Goal: Navigation & Orientation: Find specific page/section

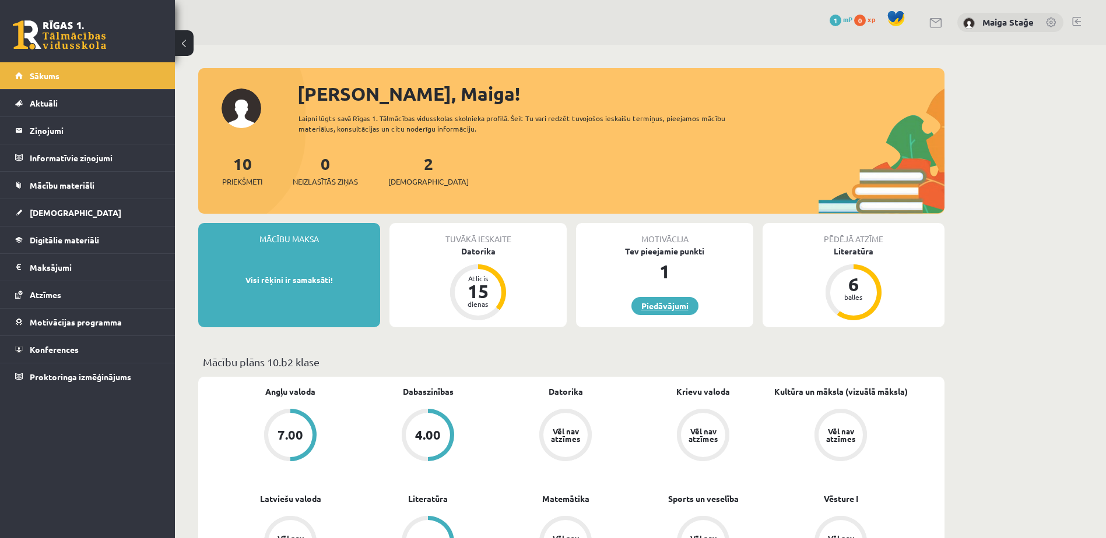
click at [673, 308] on link "Piedāvājumi" at bounding box center [664, 306] width 67 height 18
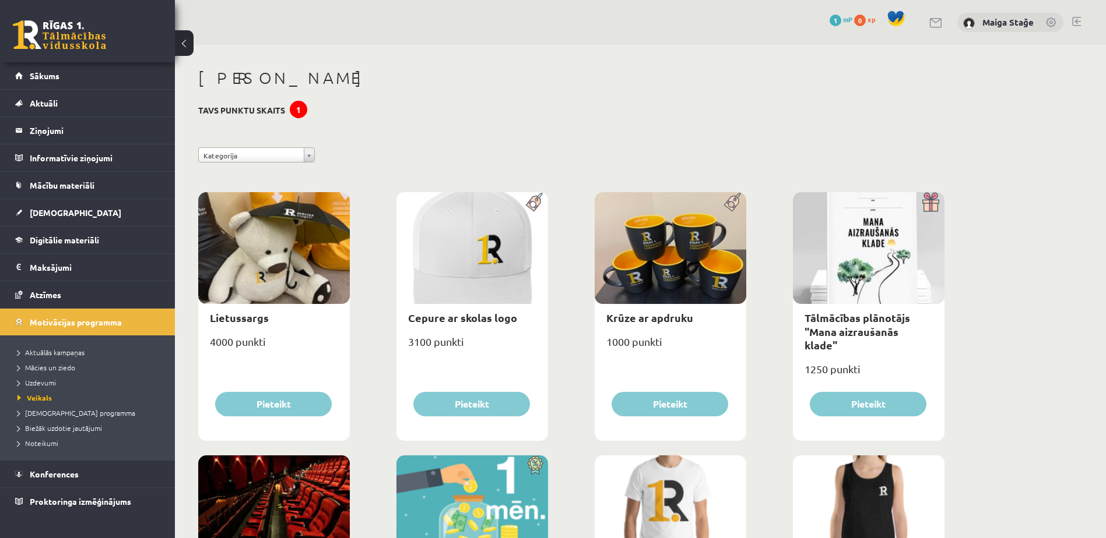
click at [73, 76] on link "Sākums" at bounding box center [87, 75] width 145 height 27
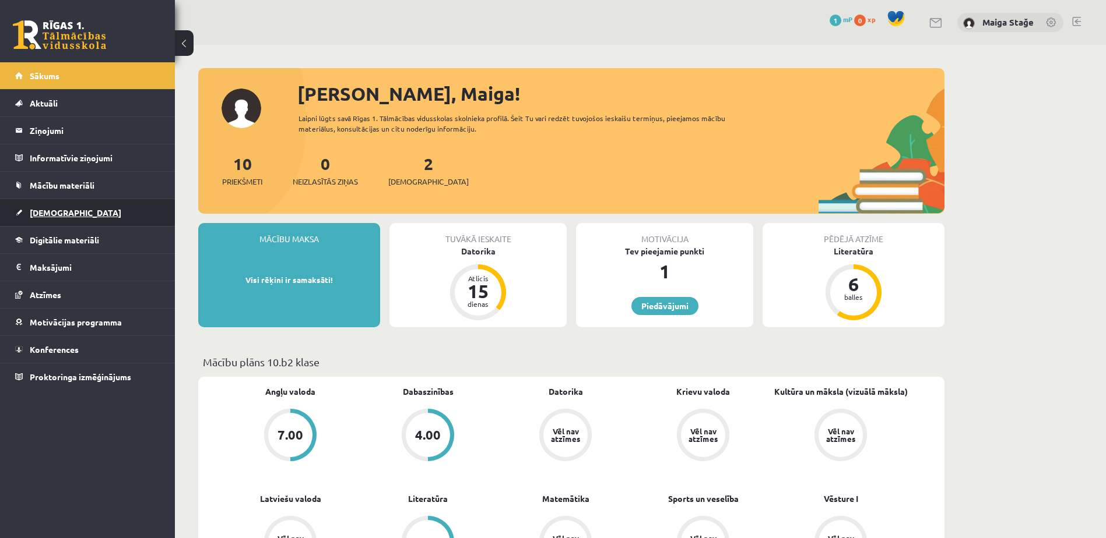
click at [86, 224] on link "[DEMOGRAPHIC_DATA]" at bounding box center [87, 212] width 145 height 27
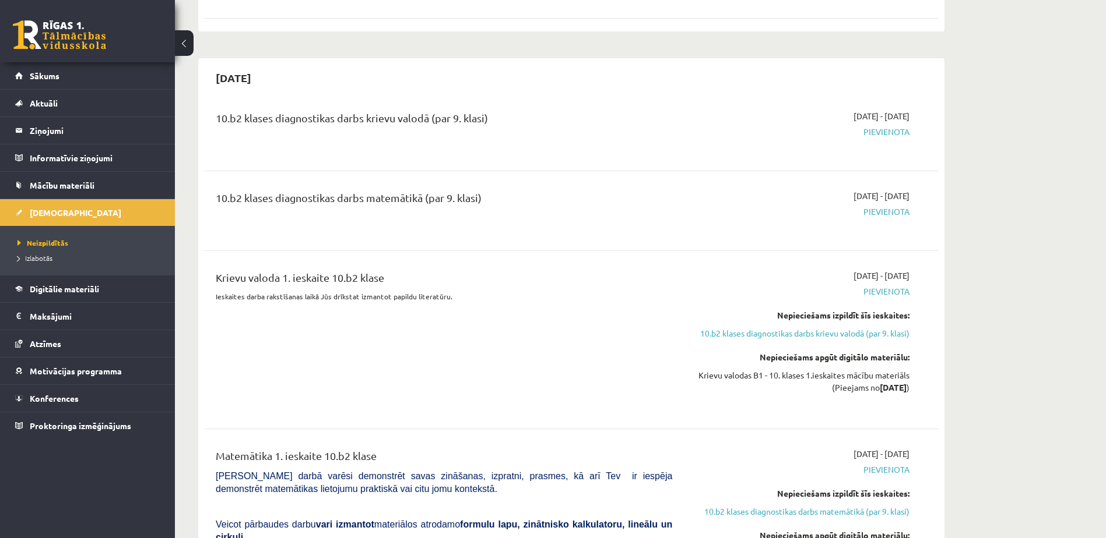
scroll to position [991, 0]
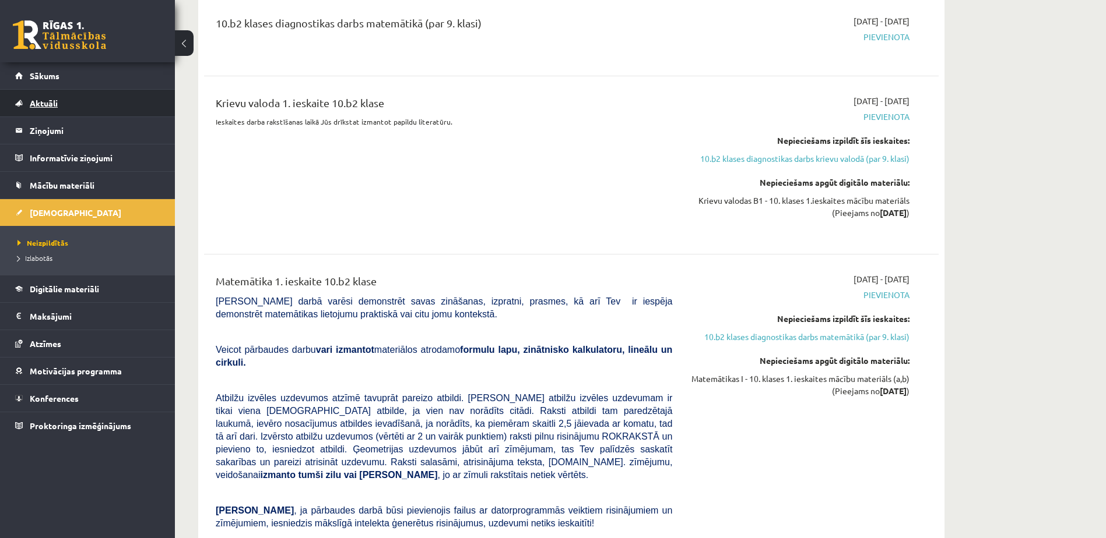
click at [47, 105] on span "Aktuāli" at bounding box center [44, 103] width 28 height 10
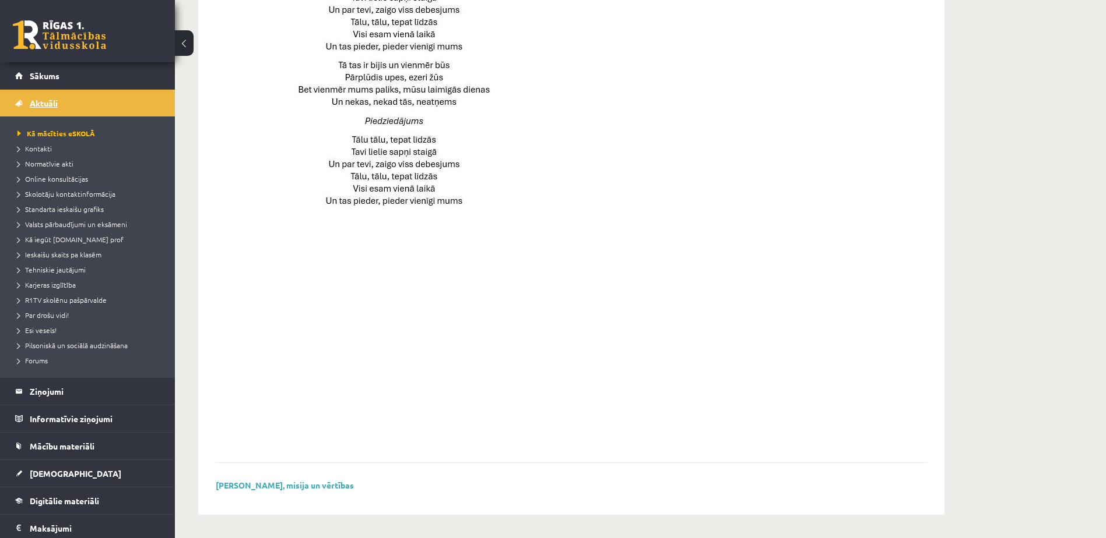
scroll to position [731, 0]
click at [53, 76] on span "Sākums" at bounding box center [45, 76] width 30 height 10
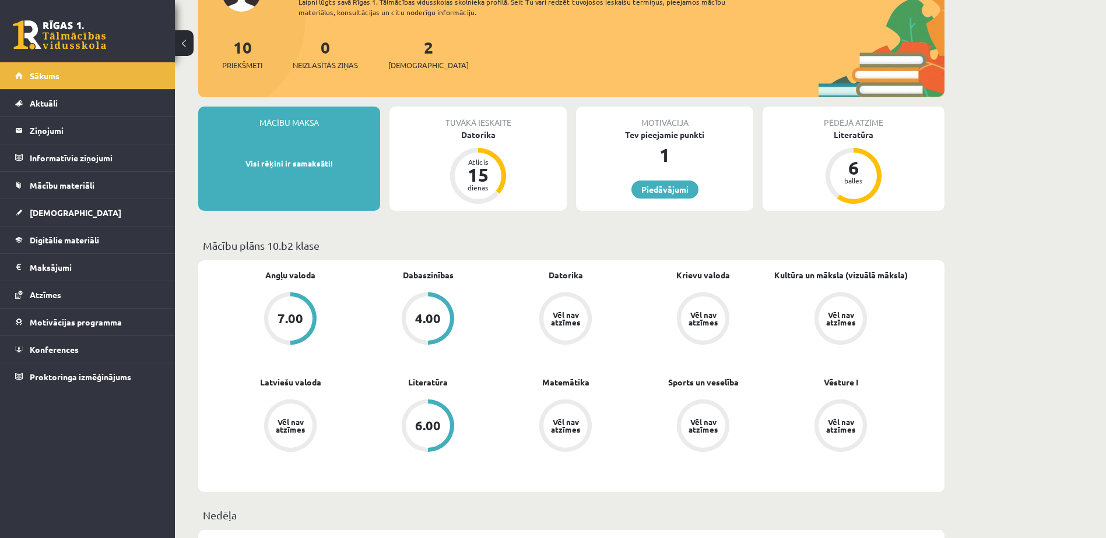
scroll to position [175, 0]
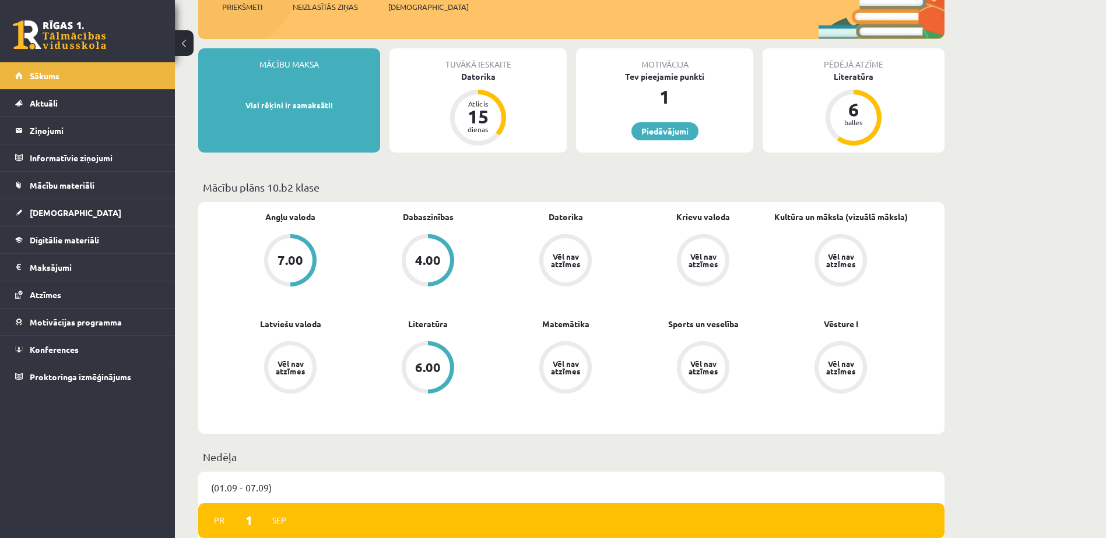
click at [288, 251] on div "7.00" at bounding box center [290, 260] width 44 height 44
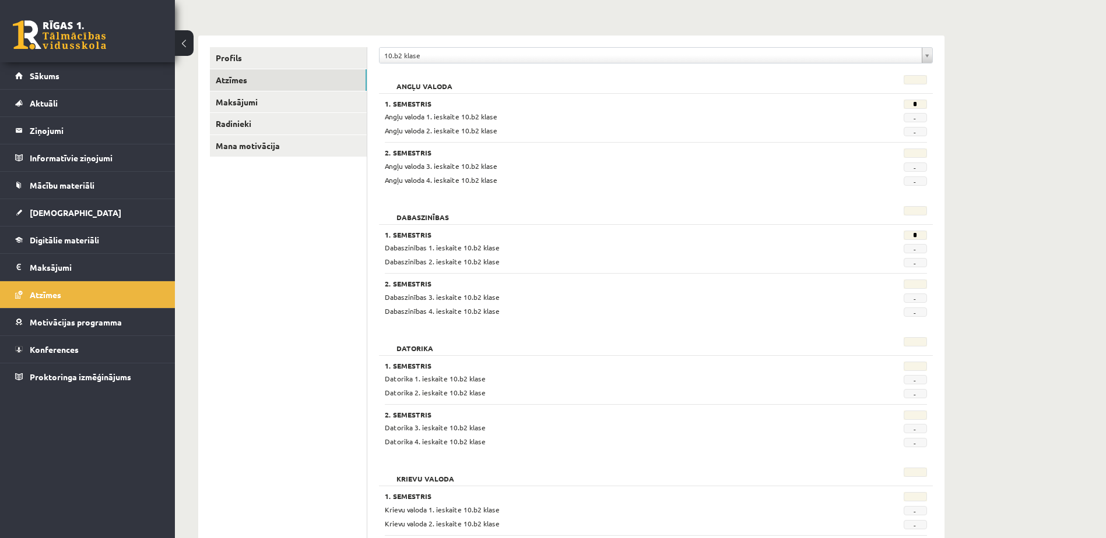
scroll to position [233, 0]
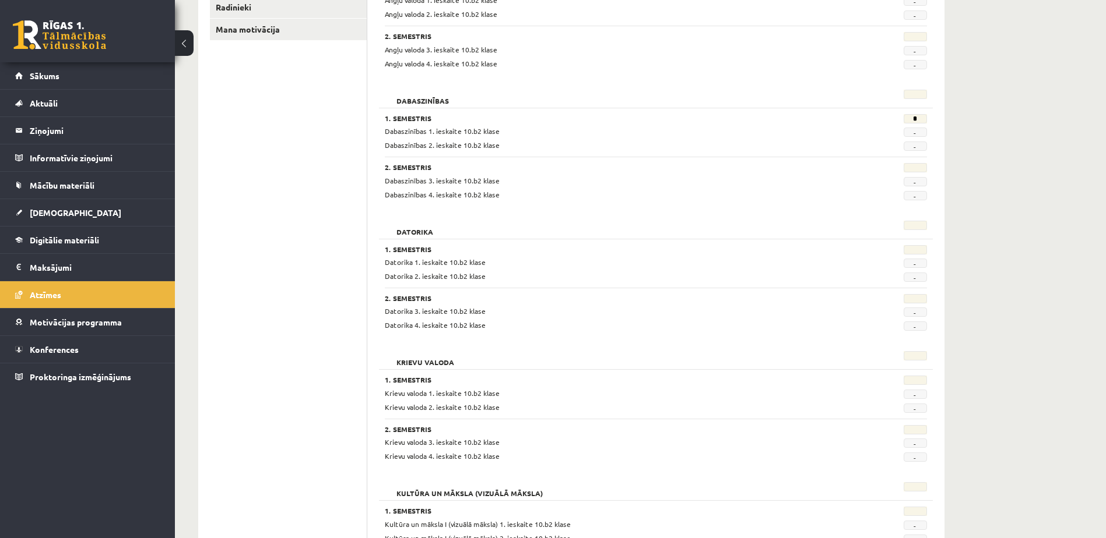
click at [519, 360] on div "Krievu valoda" at bounding box center [609, 359] width 466 height 16
click at [532, 386] on div "1. Semestris" at bounding box center [609, 382] width 449 height 12
click at [512, 335] on div "Datorika 1. Semestris Datorika 1. ieskaite 10.b2 klase - Datorika 2. ieskaite 1…" at bounding box center [656, 277] width 554 height 125
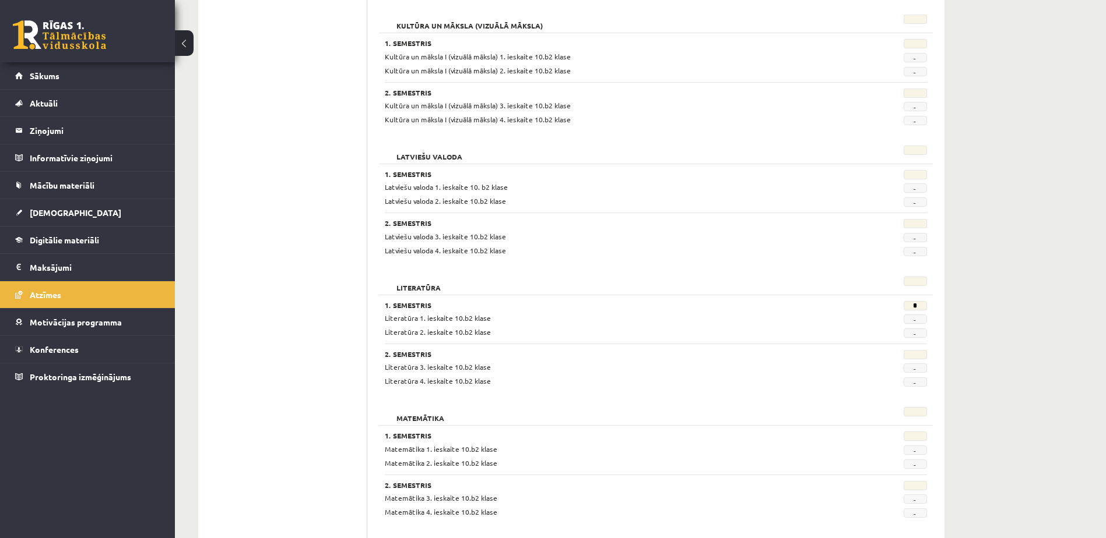
scroll to position [526, 0]
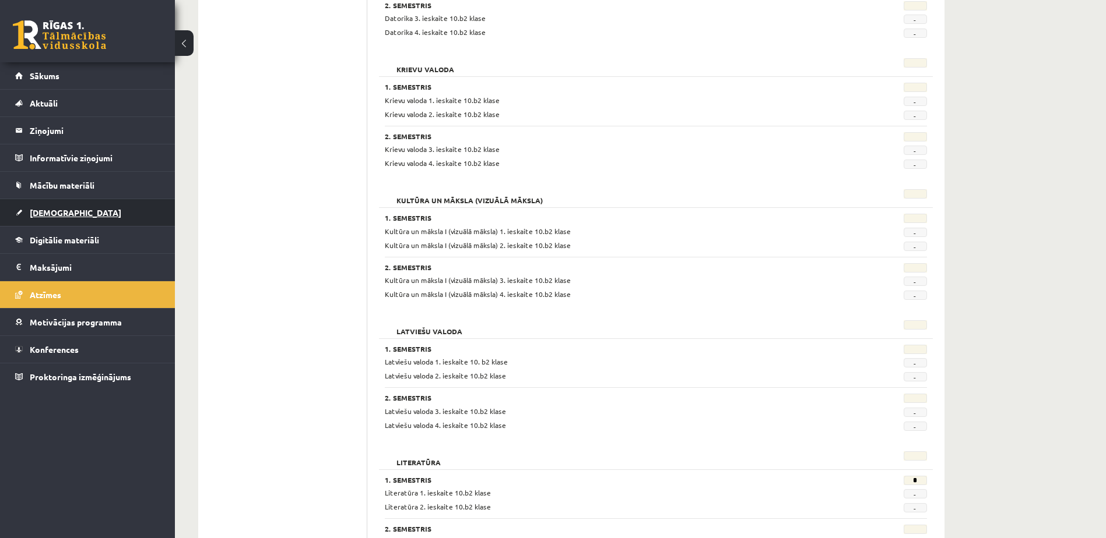
click at [72, 211] on link "[DEMOGRAPHIC_DATA]" at bounding box center [87, 212] width 145 height 27
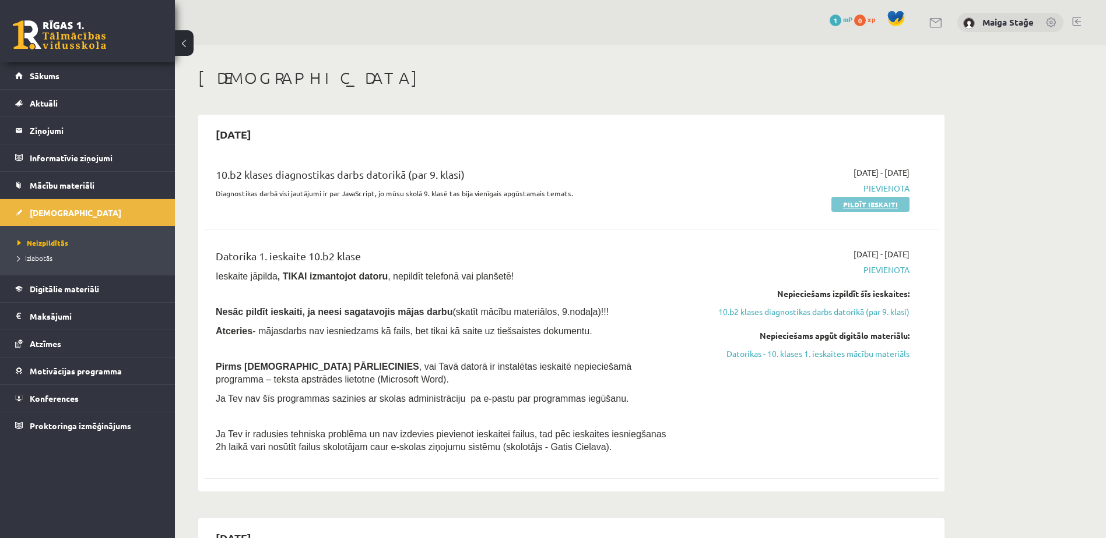
click at [879, 206] on link "Pildīt ieskaiti" at bounding box center [870, 204] width 78 height 15
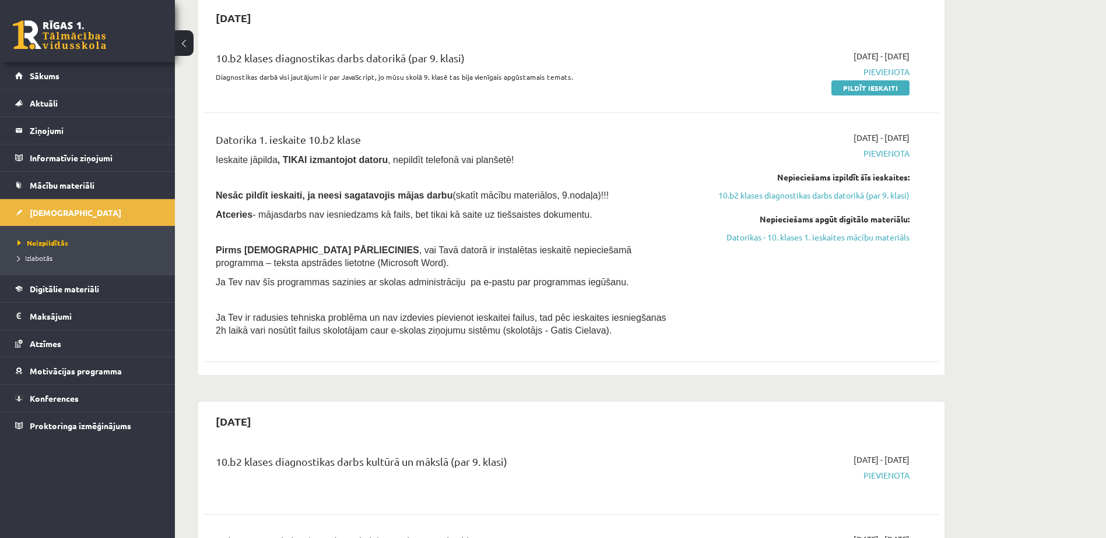
scroll to position [58, 0]
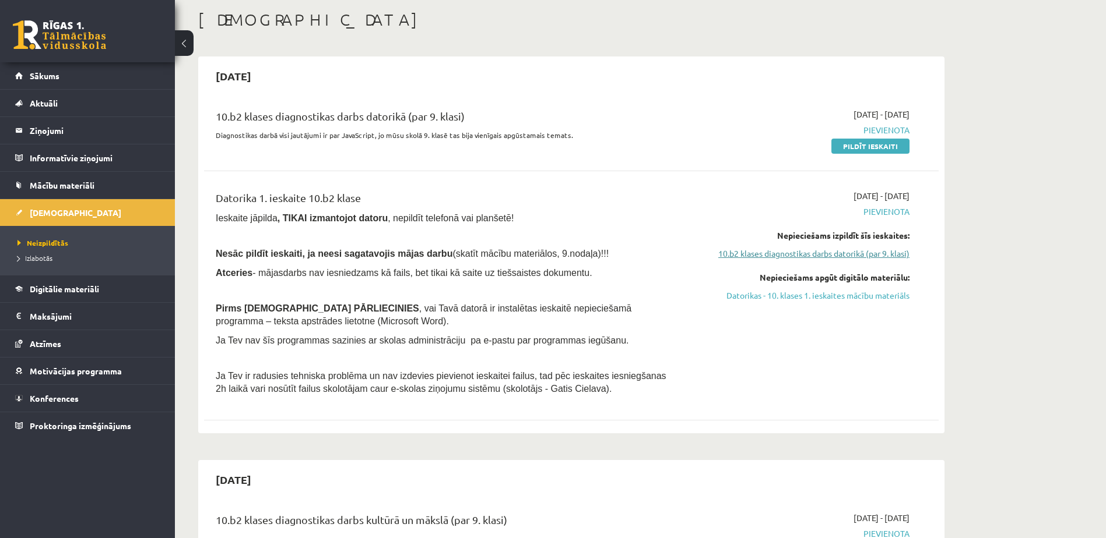
click at [771, 248] on link "10.b2 klases diagnostikas darbs datorikā (par 9. klasi)" at bounding box center [799, 254] width 220 height 12
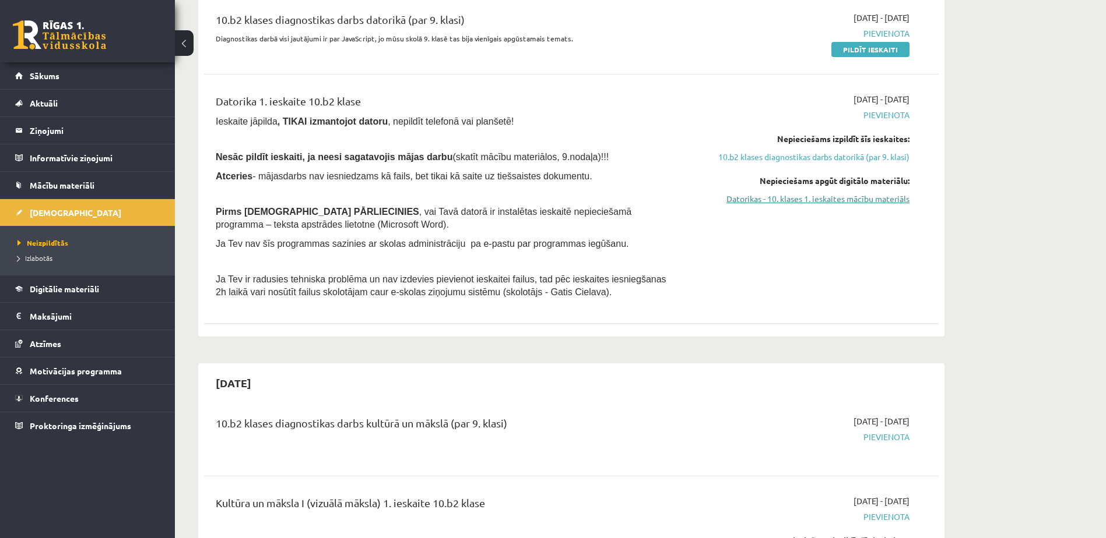
click at [814, 205] on link "Datorikas - 10. klases 1. ieskaites mācību materiāls" at bounding box center [799, 199] width 220 height 12
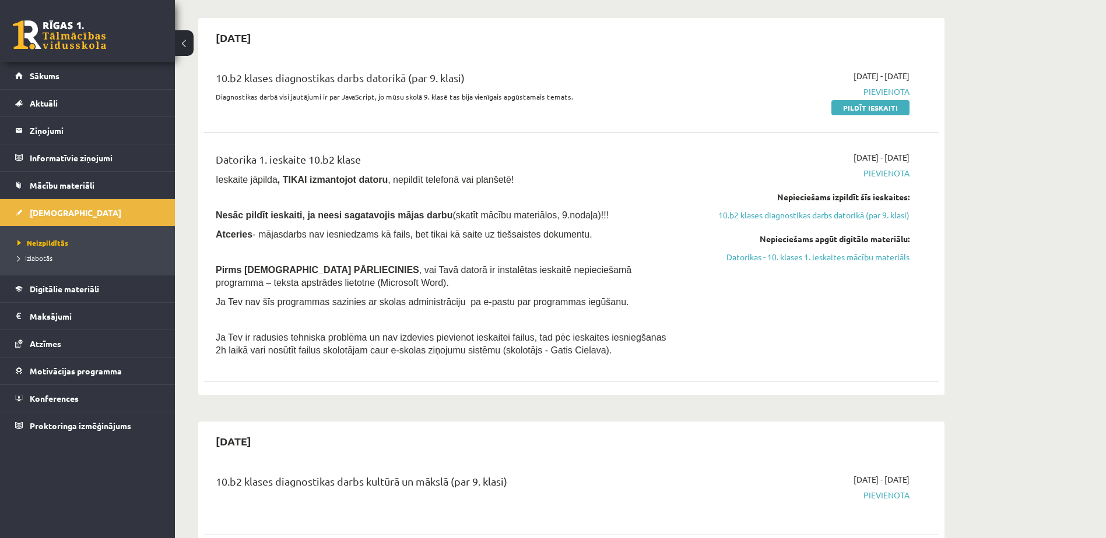
scroll to position [38, 0]
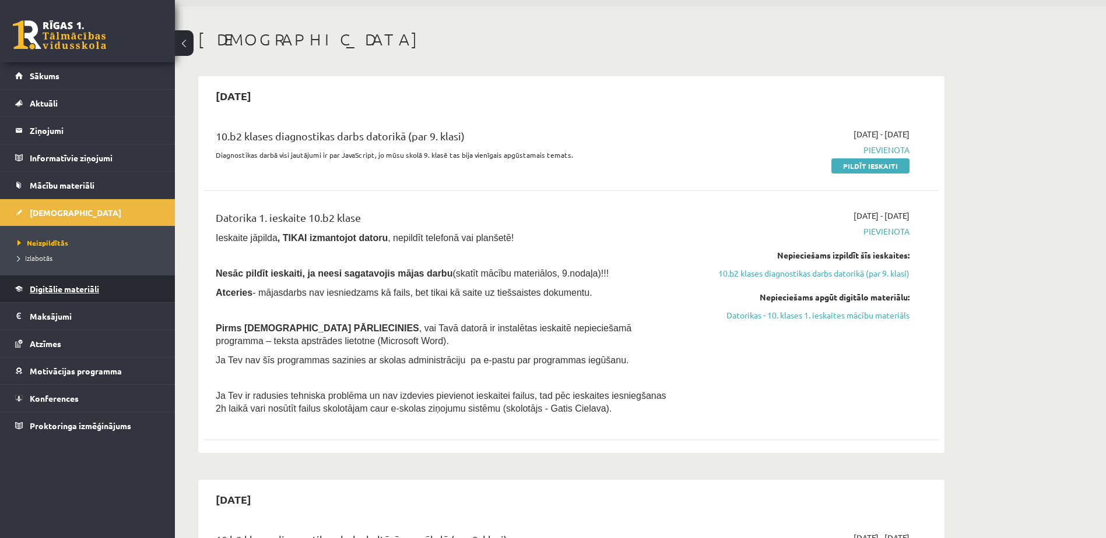
click at [44, 288] on span "Digitālie materiāli" at bounding box center [64, 289] width 69 height 10
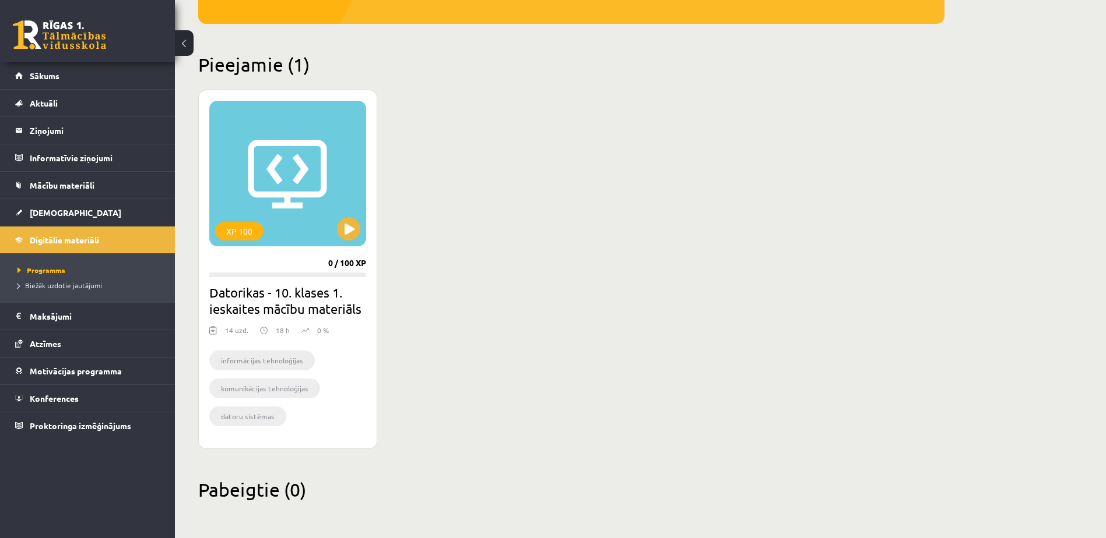
scroll to position [9, 0]
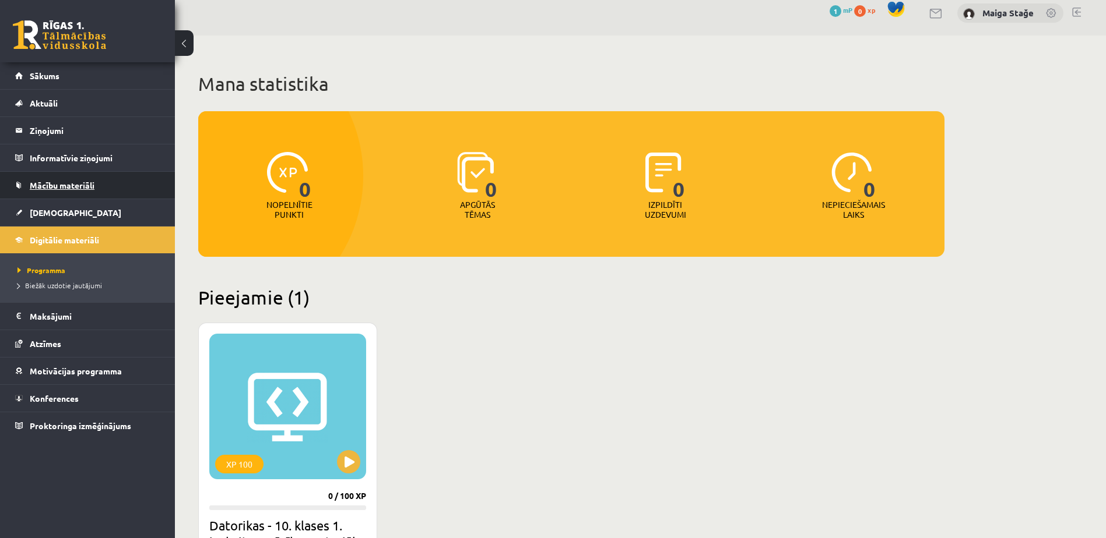
click at [76, 179] on link "Mācību materiāli" at bounding box center [87, 185] width 145 height 27
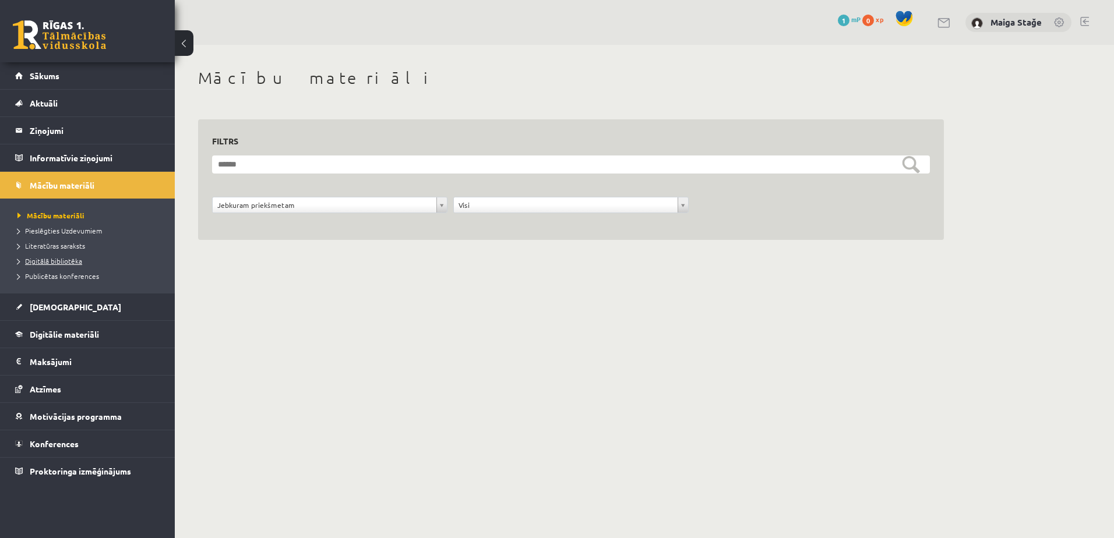
click at [44, 257] on span "Digitālā bibliotēka" at bounding box center [49, 260] width 65 height 9
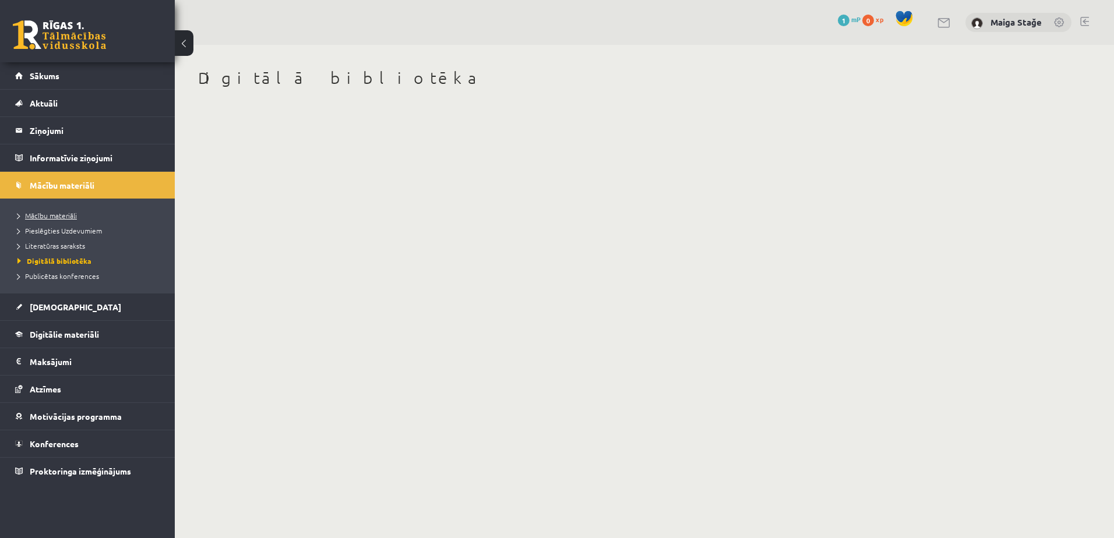
click at [31, 217] on span "Mācību materiāli" at bounding box center [46, 215] width 59 height 9
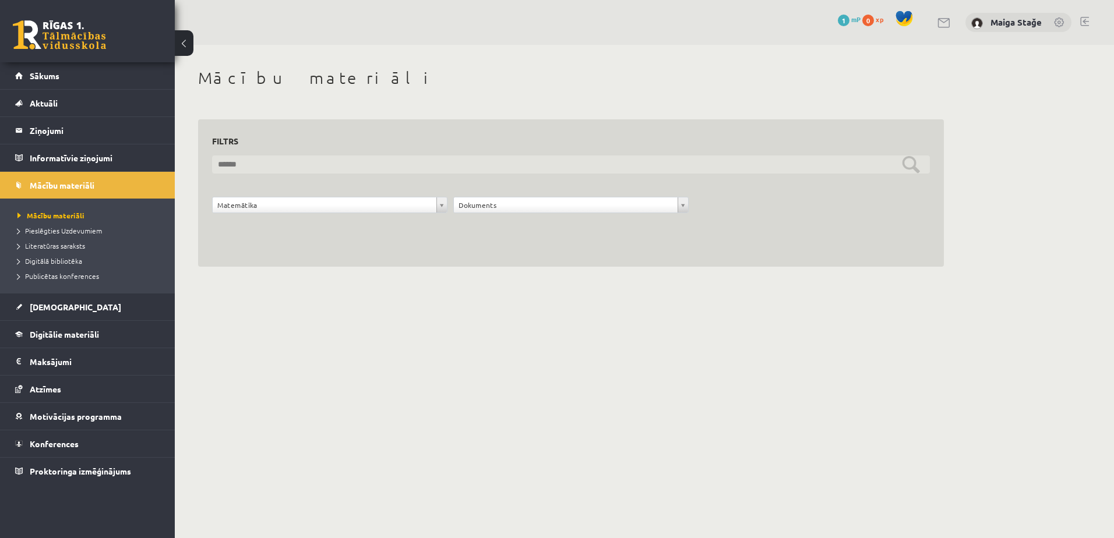
click at [914, 165] on input "text" at bounding box center [571, 165] width 718 height 18
type input "*"
type input "**********"
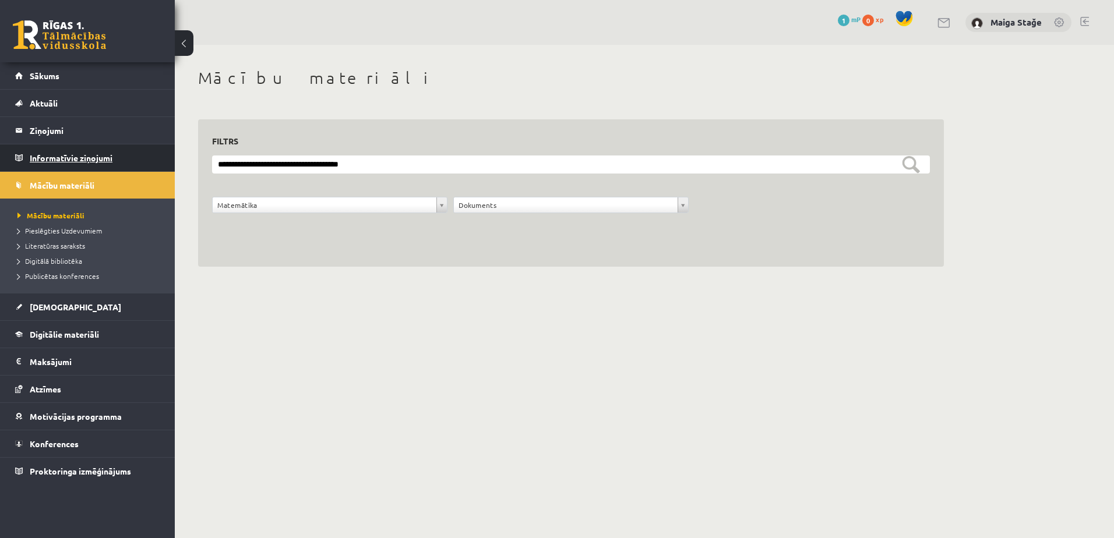
click at [66, 156] on legend "Informatīvie ziņojumi 0" at bounding box center [95, 158] width 131 height 27
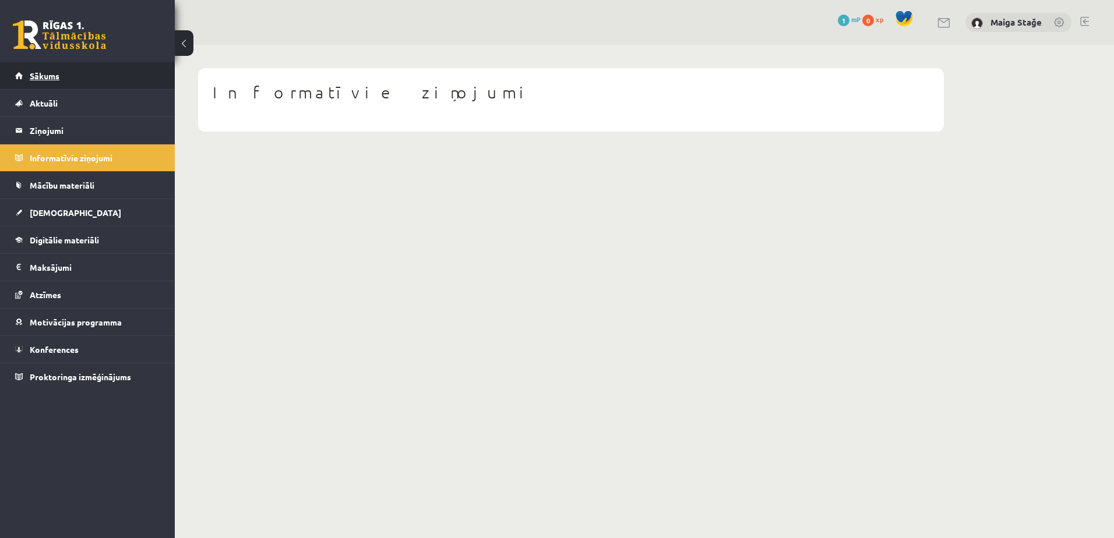
click at [80, 80] on link "Sākums" at bounding box center [87, 75] width 145 height 27
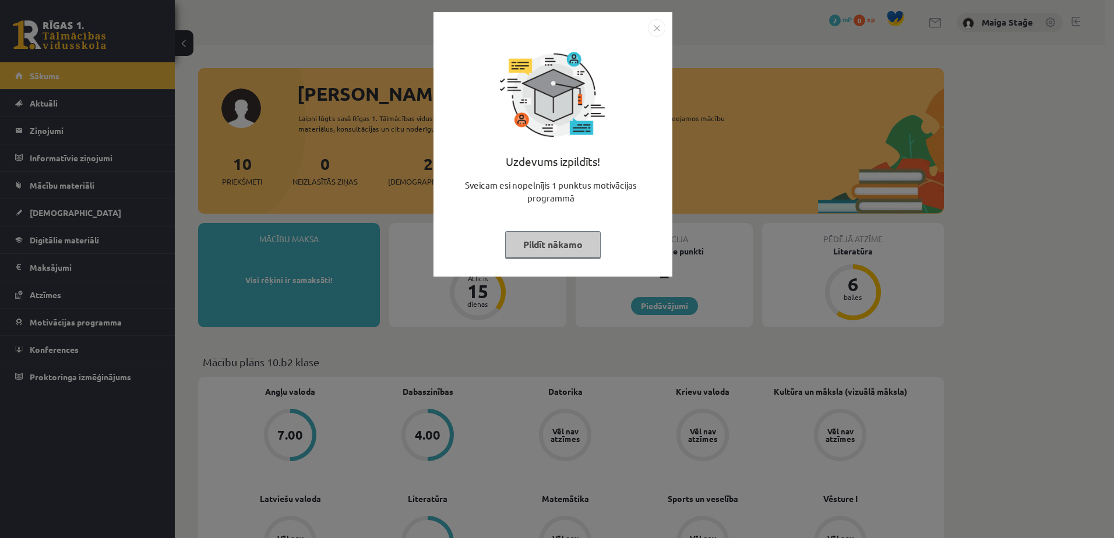
click at [556, 249] on button "Pildīt nākamo" at bounding box center [553, 244] width 96 height 27
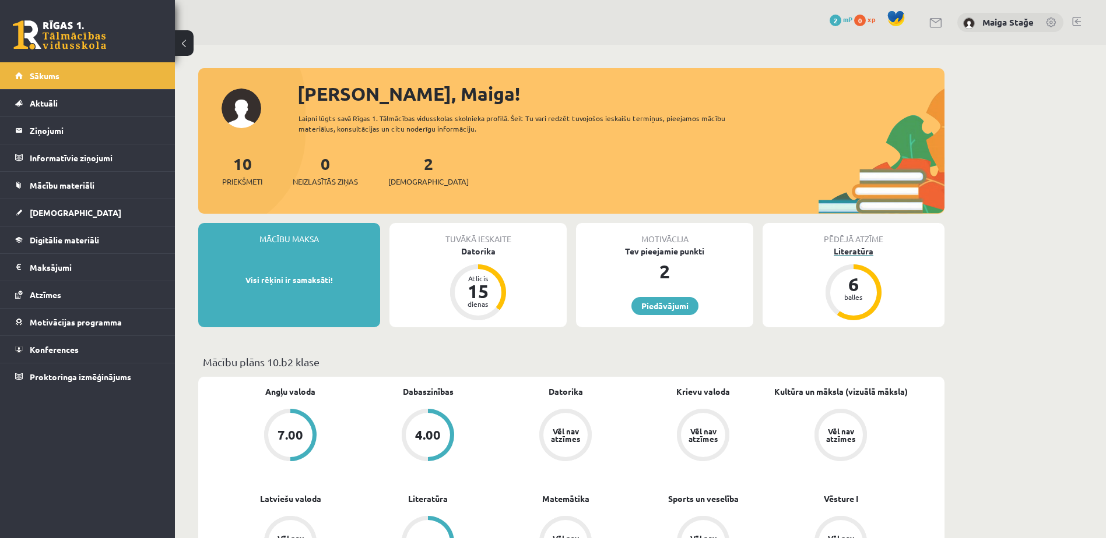
click at [859, 283] on div "6" at bounding box center [853, 284] width 35 height 19
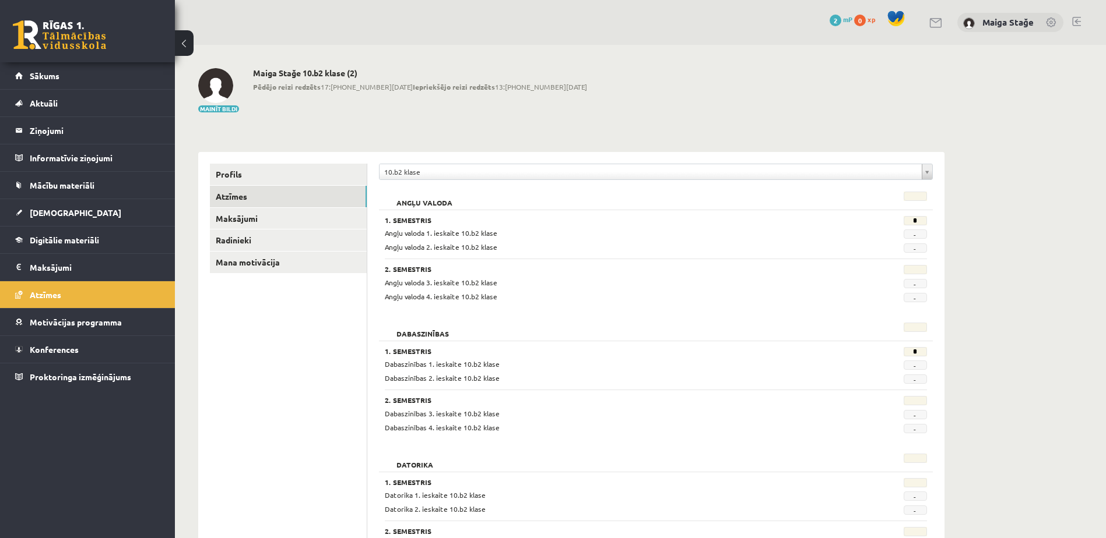
click at [417, 220] on h3 "1. Semestris" at bounding box center [609, 220] width 449 height 8
click at [418, 219] on h3 "1. Semestris" at bounding box center [609, 220] width 449 height 8
click at [236, 195] on link "Atzīmes" at bounding box center [288, 197] width 157 height 22
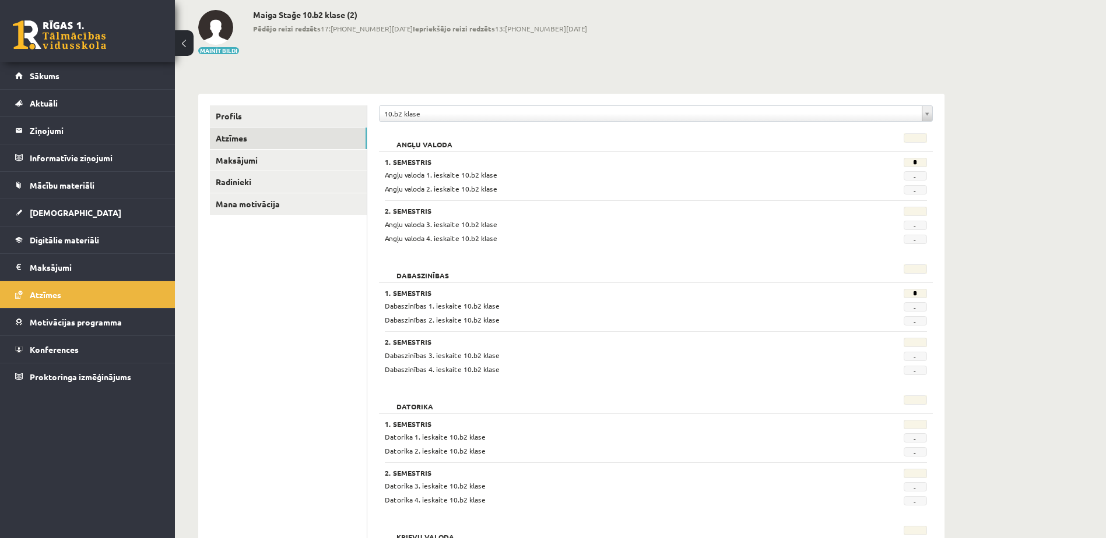
scroll to position [117, 0]
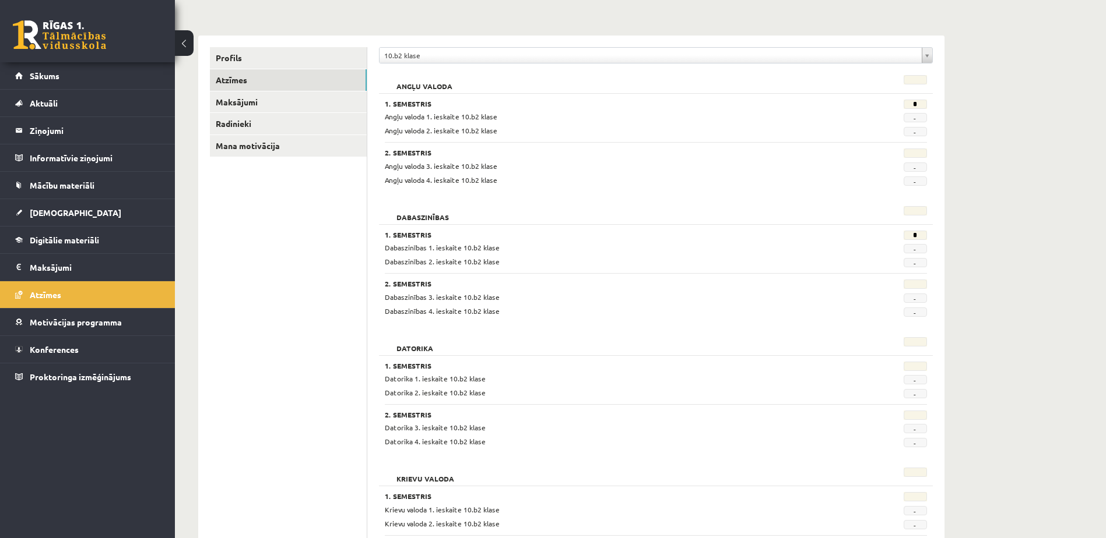
drag, startPoint x: 237, startPoint y: 254, endPoint x: 237, endPoint y: 247, distance: 7.6
click at [273, 149] on link "Mana motivācija" at bounding box center [288, 146] width 157 height 22
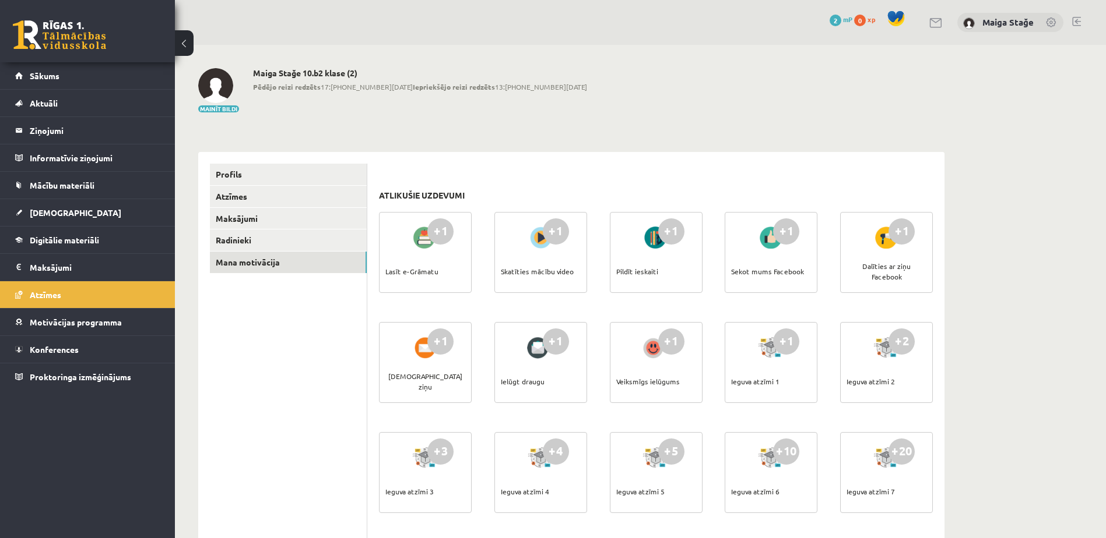
click at [431, 259] on div "Lasīt e-Grāmatu" at bounding box center [411, 271] width 53 height 41
click at [88, 224] on link "[DEMOGRAPHIC_DATA]" at bounding box center [87, 212] width 145 height 27
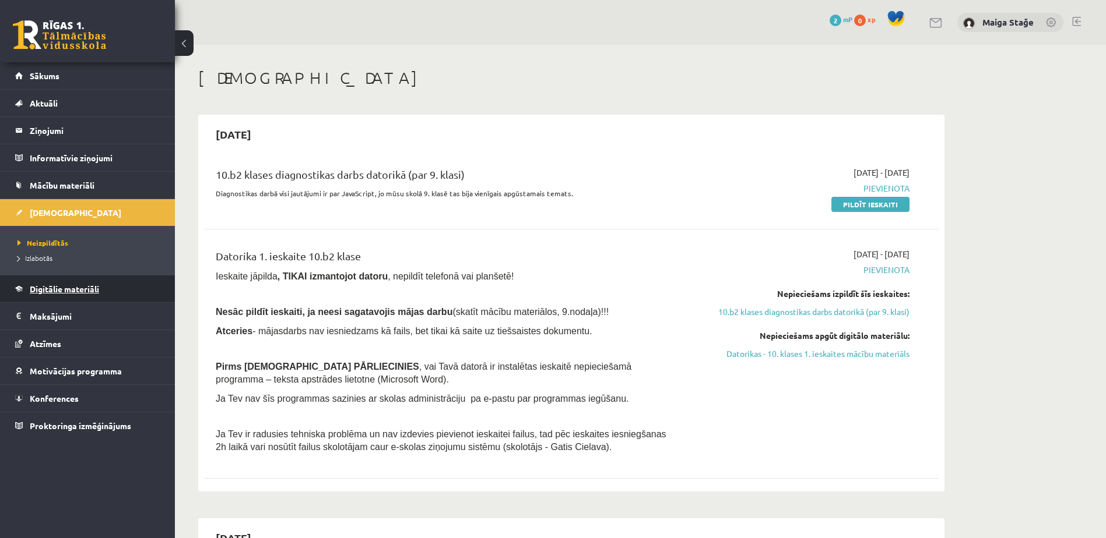
click at [125, 291] on link "Digitālie materiāli" at bounding box center [87, 289] width 145 height 27
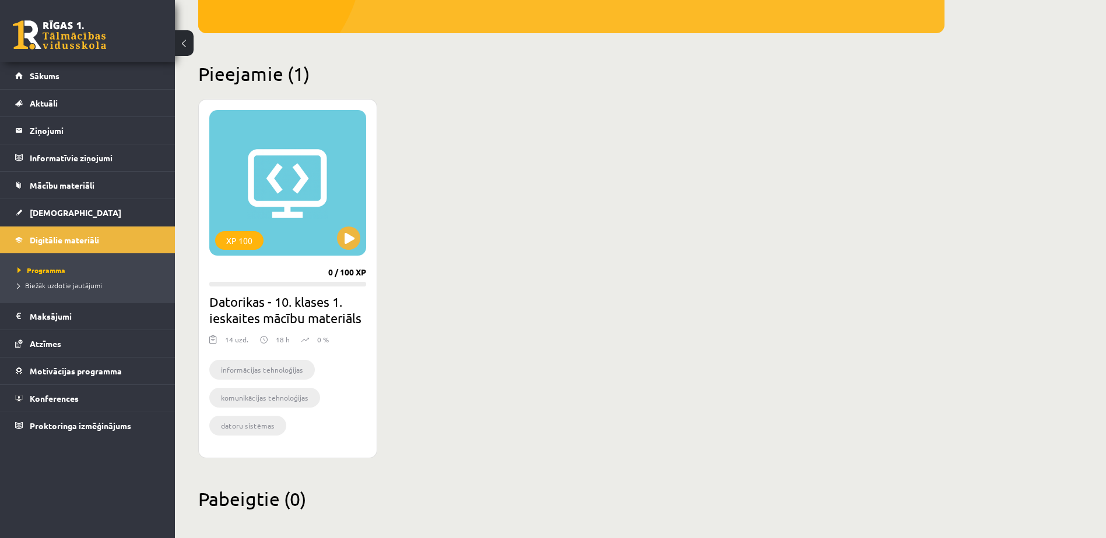
scroll to position [242, 0]
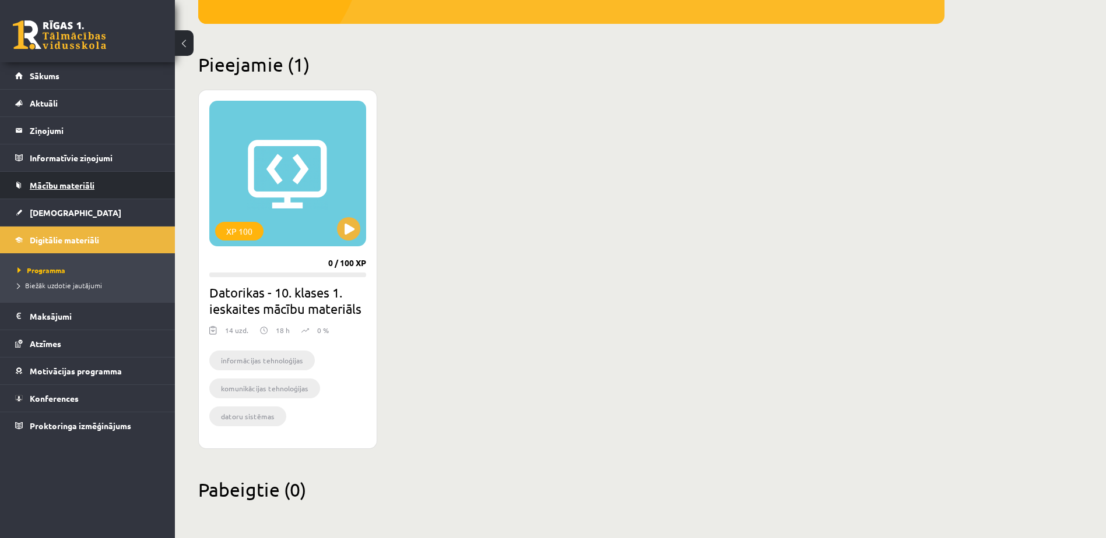
click at [92, 179] on link "Mācību materiāli" at bounding box center [87, 185] width 145 height 27
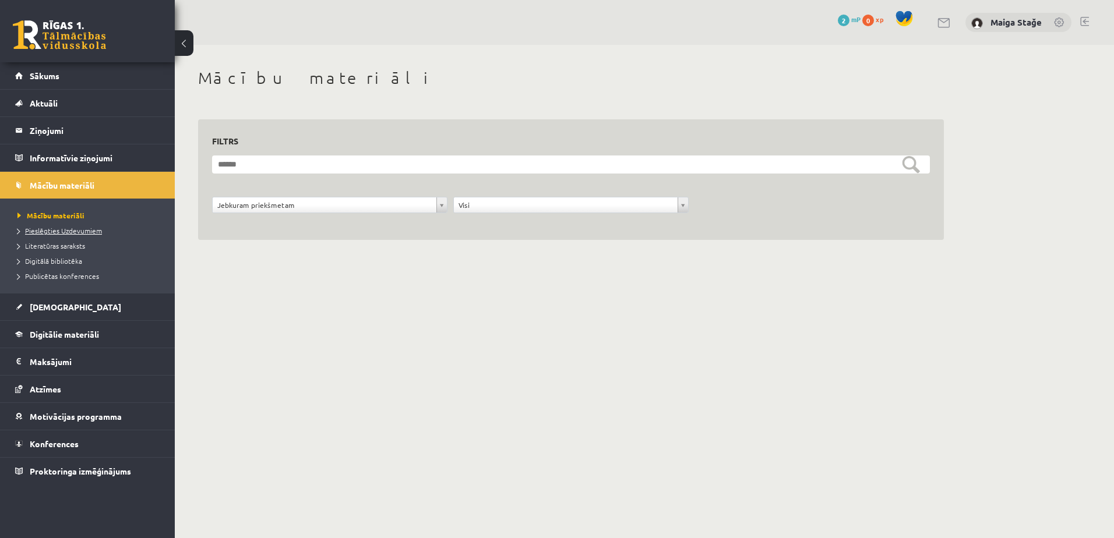
click at [74, 232] on span "Pieslēgties Uzdevumiem" at bounding box center [59, 230] width 85 height 9
click at [39, 75] on span "Sākums" at bounding box center [45, 76] width 30 height 10
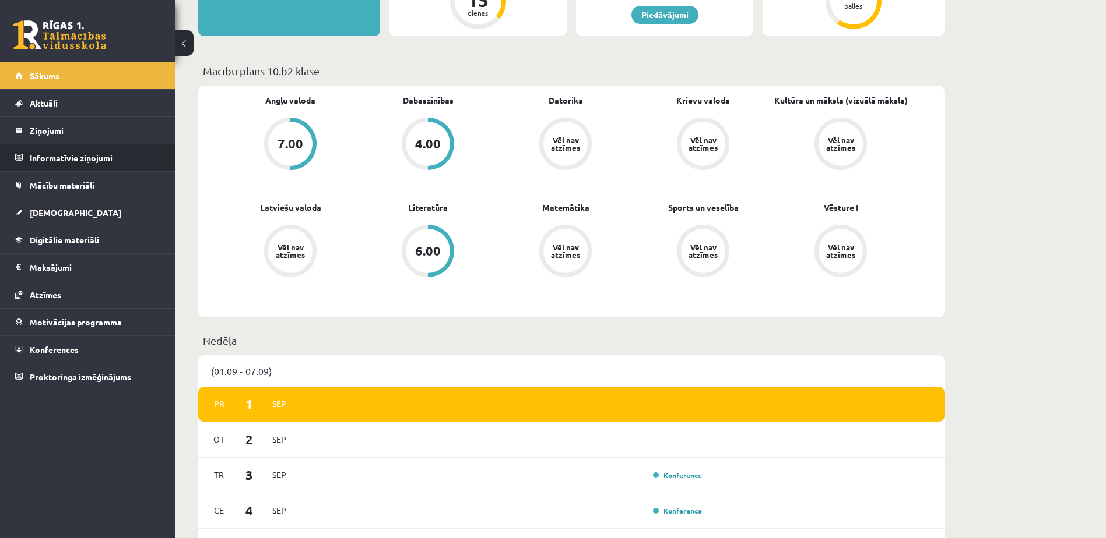
scroll to position [350, 0]
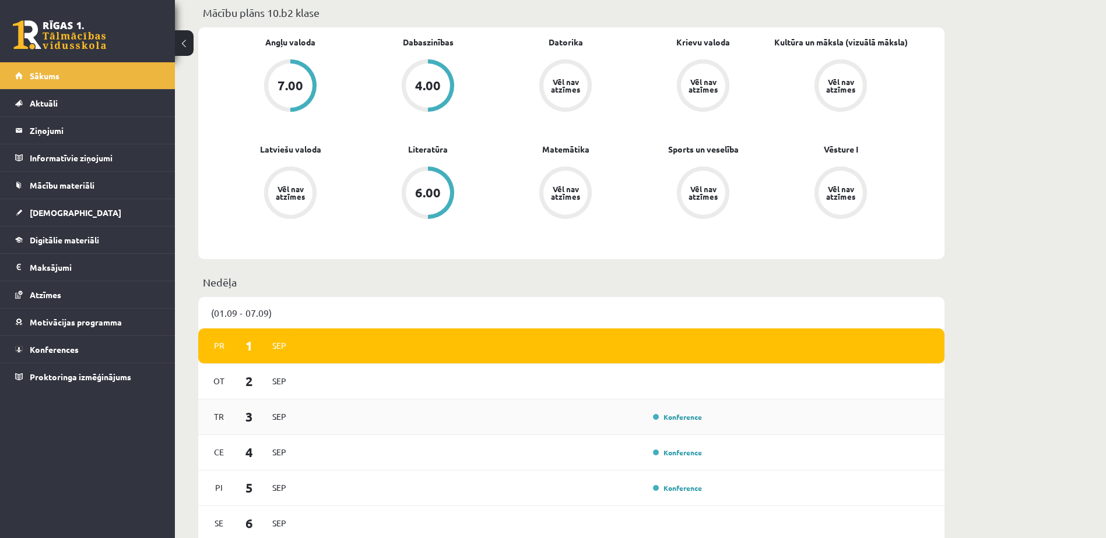
click at [600, 414] on div "Konference" at bounding box center [503, 417] width 406 height 13
click at [584, 435] on div "[DATE] [DATE] [DATE] Konference [DATE] Konference Pi [DATE] Konference [DATE] S…" at bounding box center [571, 453] width 746 height 249
click at [307, 304] on div "(01.09 - 07.09)" at bounding box center [571, 312] width 746 height 31
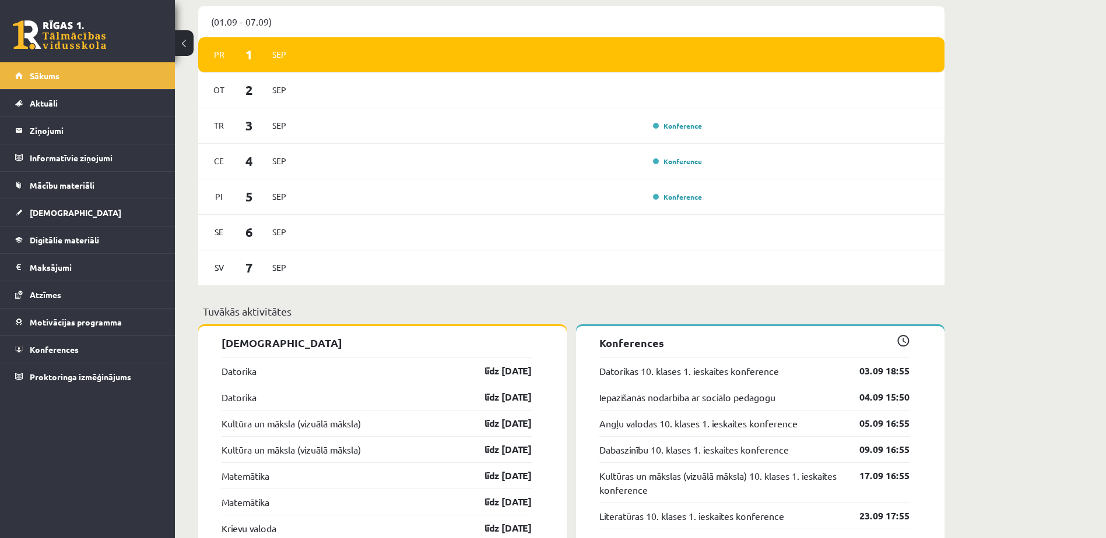
scroll to position [583, 0]
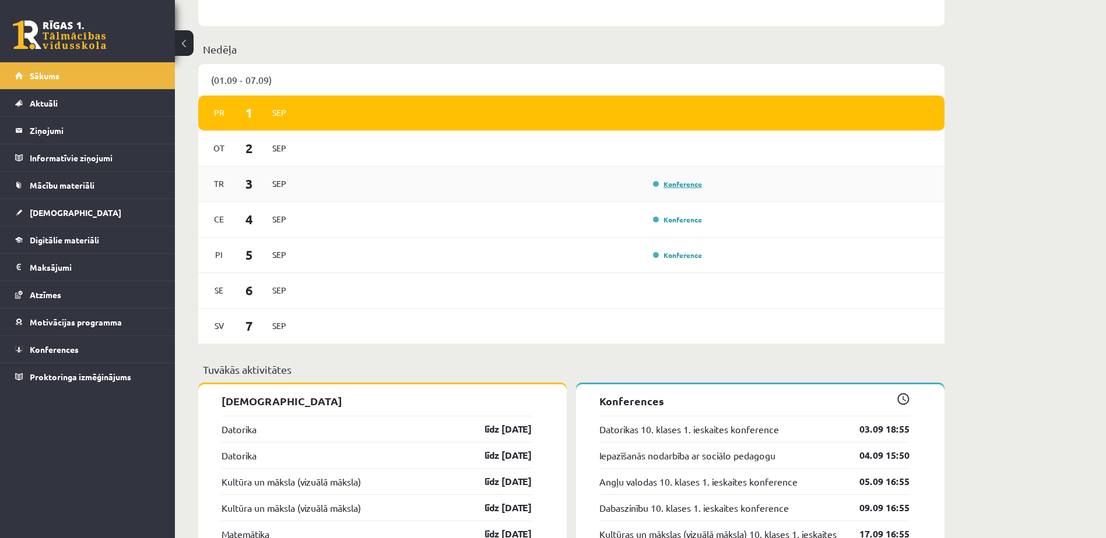
click at [674, 185] on link "Konference" at bounding box center [677, 183] width 49 height 9
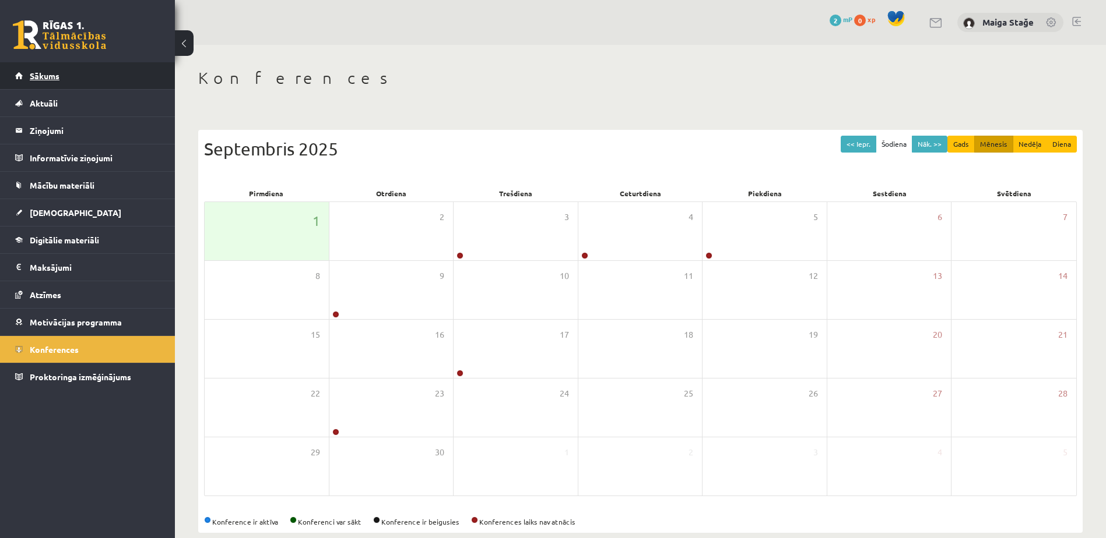
click at [39, 75] on span "Sākums" at bounding box center [45, 76] width 30 height 10
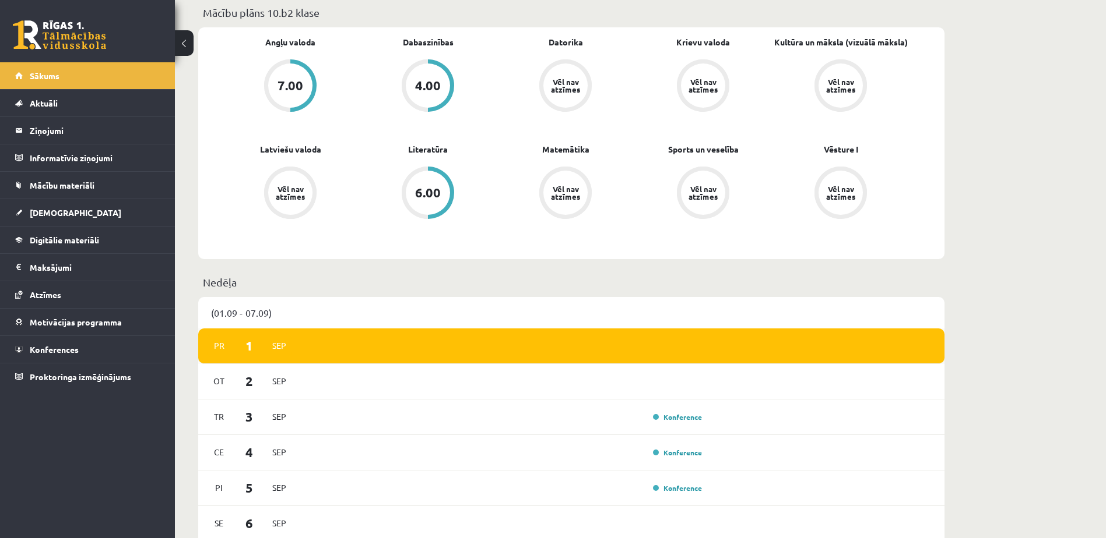
scroll to position [408, 0]
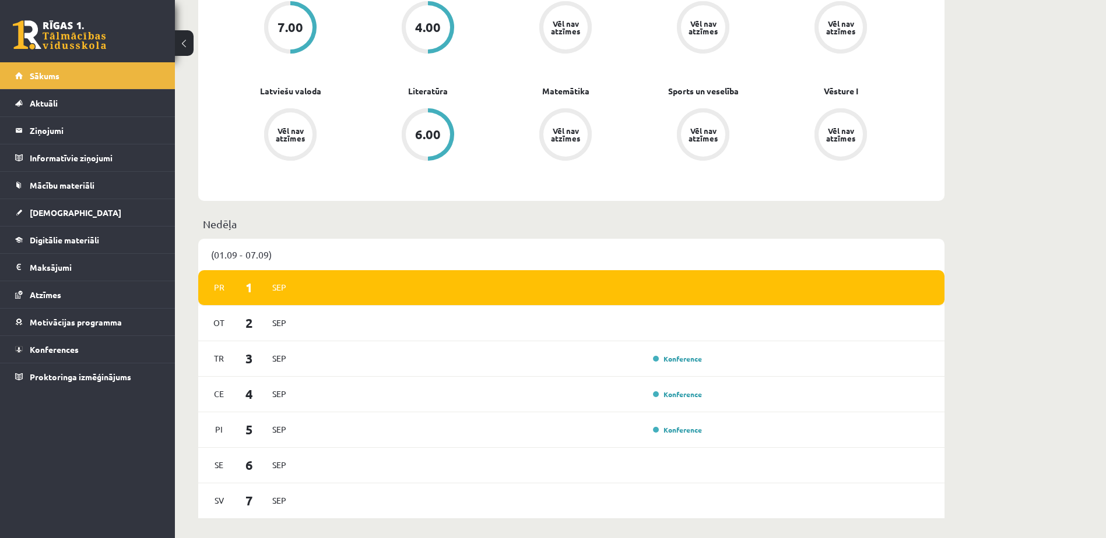
click at [453, 275] on div "[DATE]" at bounding box center [571, 288] width 746 height 36
